Goal: Transaction & Acquisition: Purchase product/service

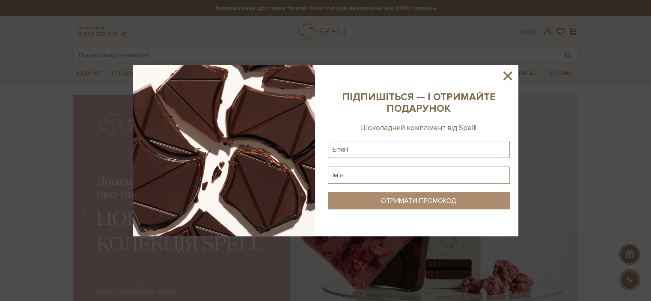
click at [509, 76] on icon at bounding box center [507, 75] width 15 height 15
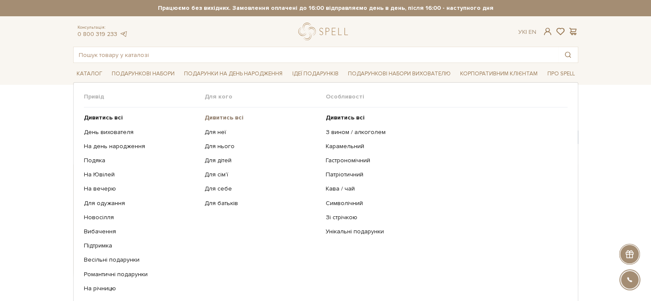
click at [228, 116] on b "Дивитись всі" at bounding box center [223, 117] width 39 height 7
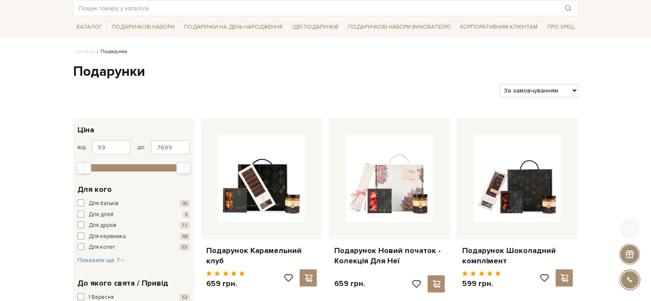
scroll to position [128, 0]
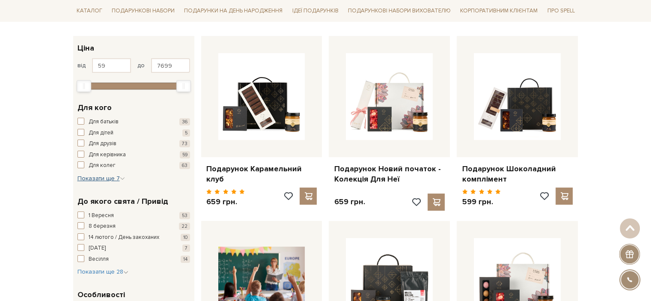
click at [114, 179] on span "Показати ще 7" at bounding box center [100, 178] width 47 height 7
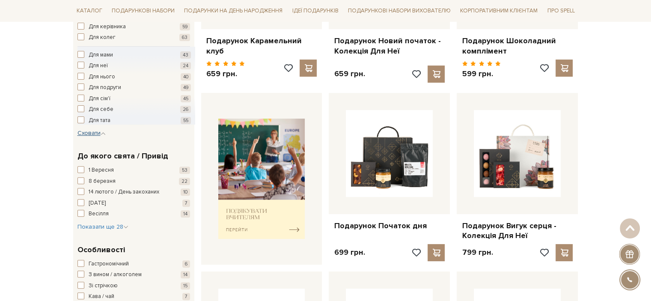
scroll to position [257, 0]
